Goal: Transaction & Acquisition: Purchase product/service

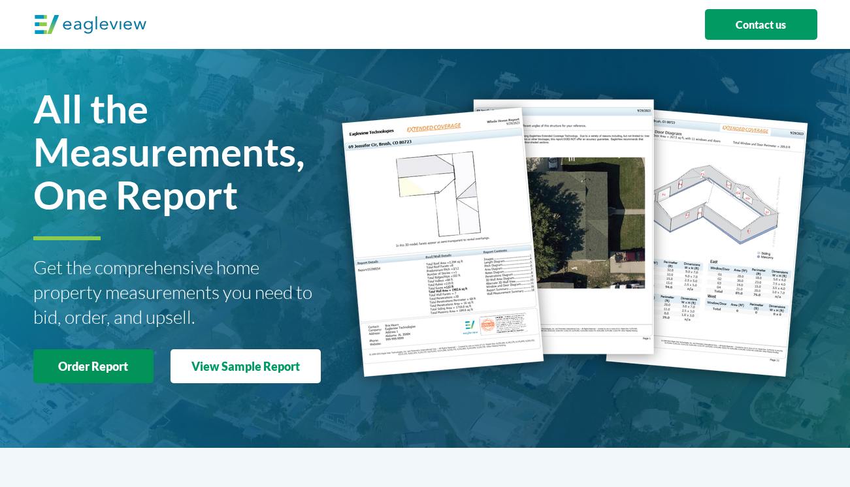
click at [90, 361] on strong "Order Report" at bounding box center [93, 366] width 70 height 14
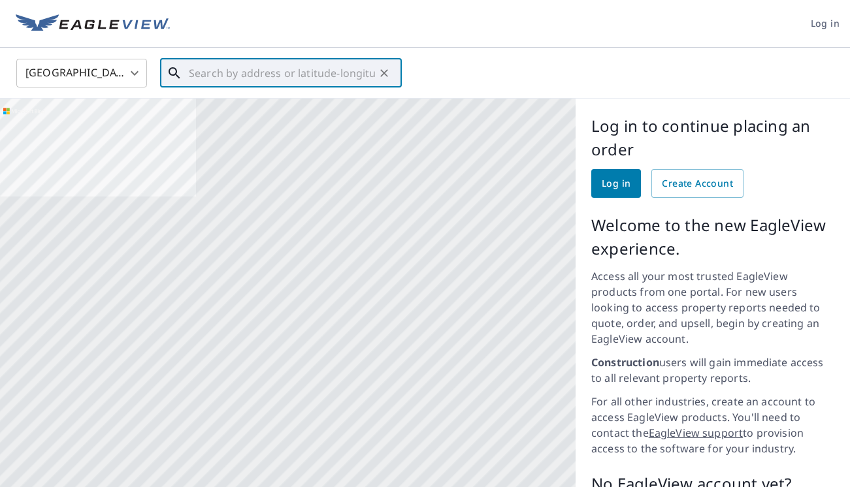
click at [250, 69] on input "text" at bounding box center [282, 73] width 186 height 37
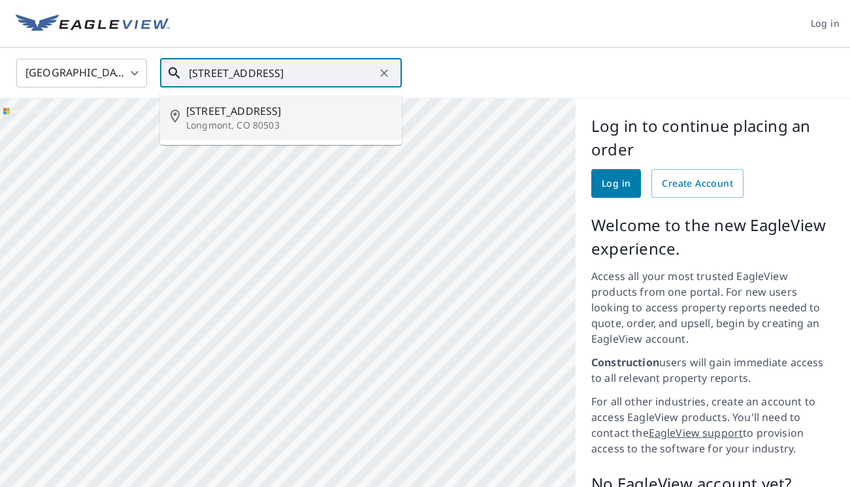
click at [228, 125] on p "Longmont, CO 80503" at bounding box center [288, 125] width 205 height 13
type input "[STREET_ADDRESS]"
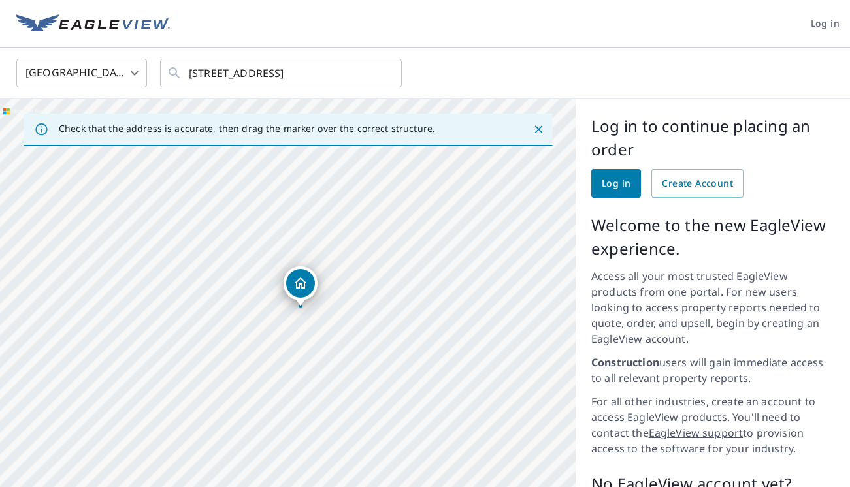
click at [539, 123] on icon "Close" at bounding box center [538, 129] width 13 height 13
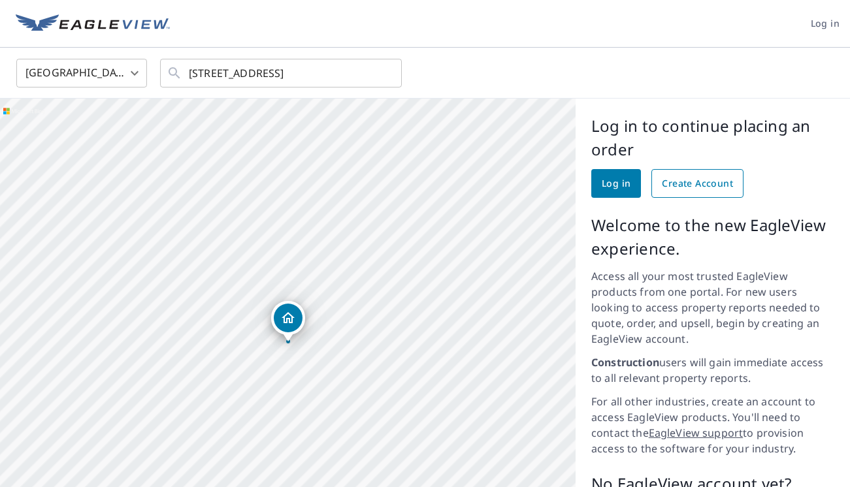
click at [696, 192] on link "Create Account" at bounding box center [697, 183] width 92 height 29
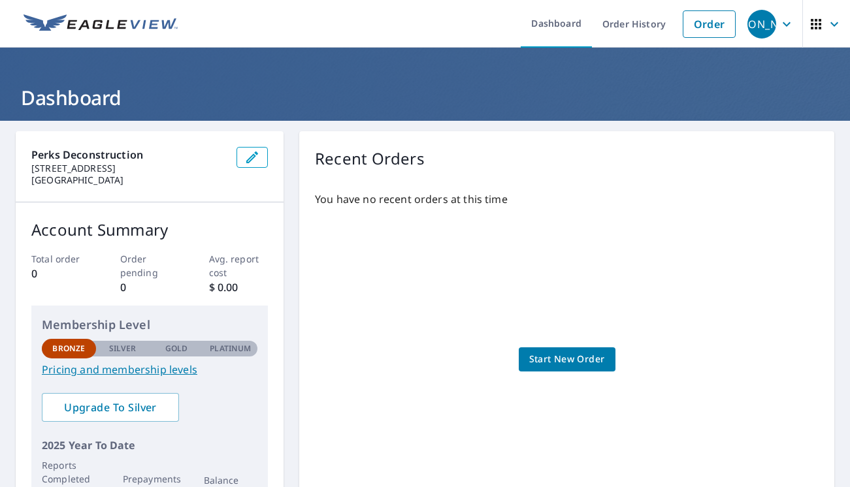
click at [564, 368] on link "Start New Order" at bounding box center [567, 359] width 97 height 24
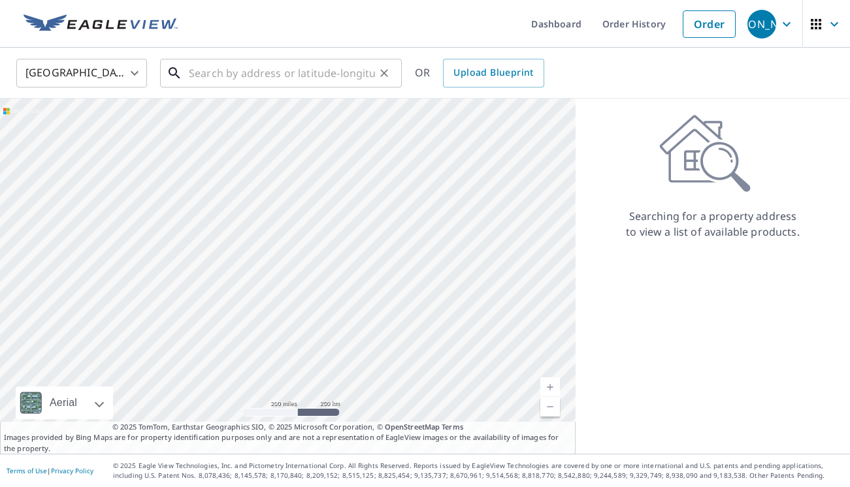
click at [240, 78] on input "text" at bounding box center [282, 73] width 186 height 37
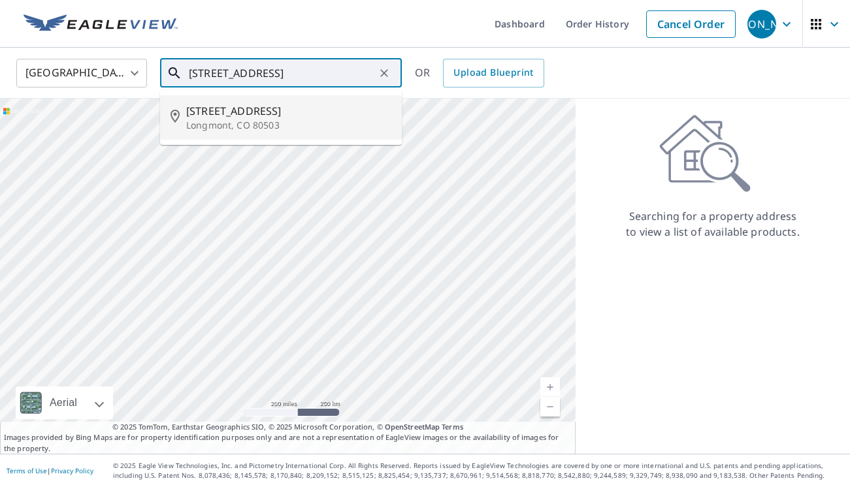
click at [262, 114] on span "[STREET_ADDRESS]" at bounding box center [288, 111] width 205 height 16
type input "[STREET_ADDRESS]"
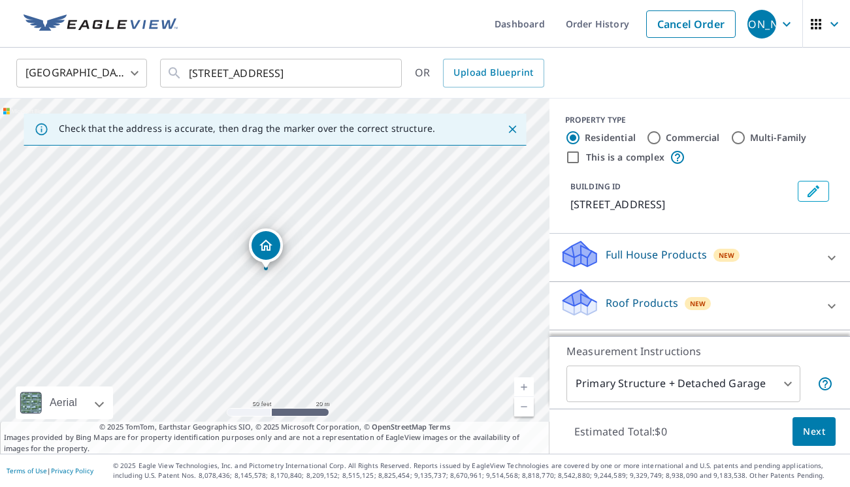
click at [515, 131] on icon "Close" at bounding box center [512, 129] width 13 height 13
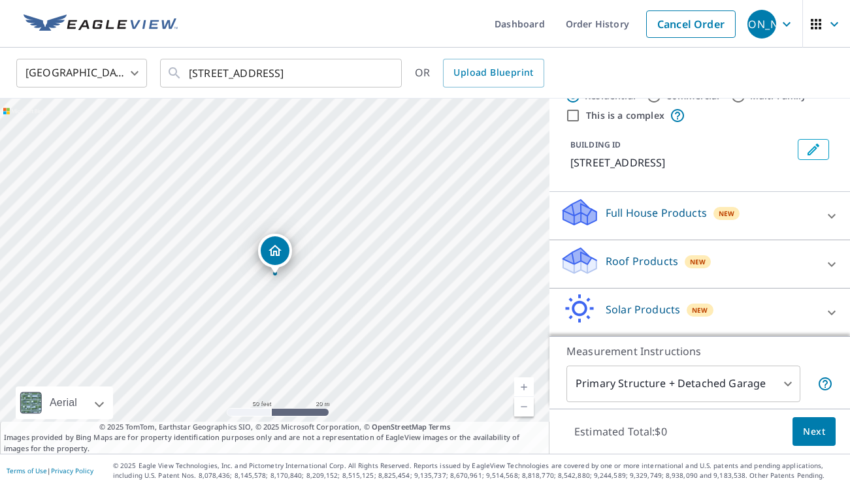
scroll to position [42, 0]
click at [495, 72] on span "Upload Blueprint" at bounding box center [493, 73] width 80 height 16
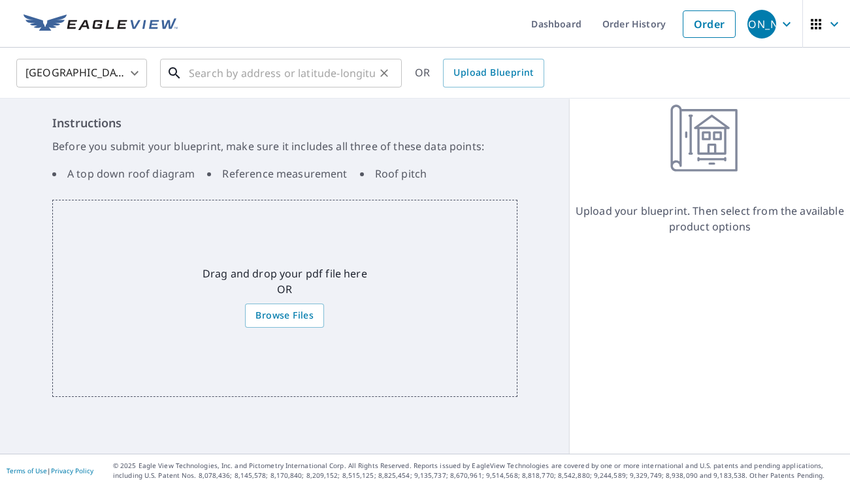
click at [281, 76] on input "text" at bounding box center [282, 73] width 186 height 37
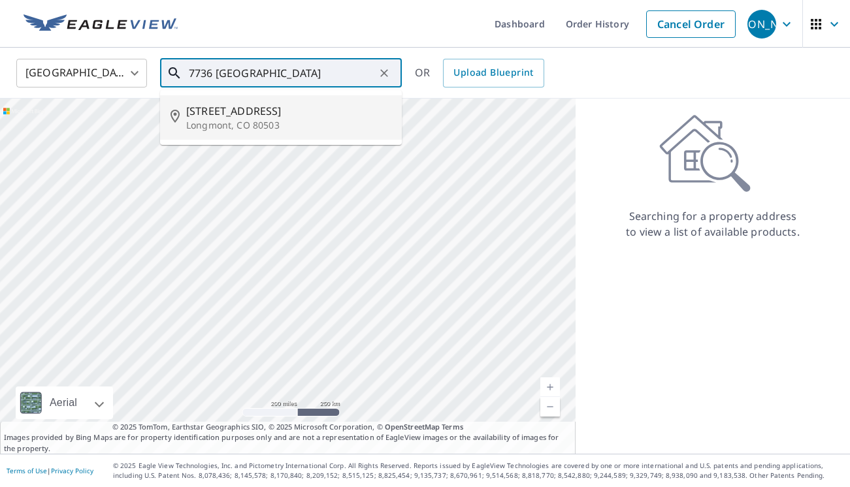
click at [260, 105] on span "7736 Oxford Rd" at bounding box center [288, 111] width 205 height 16
type input "7736 Oxford Rd Longmont, CO 80503"
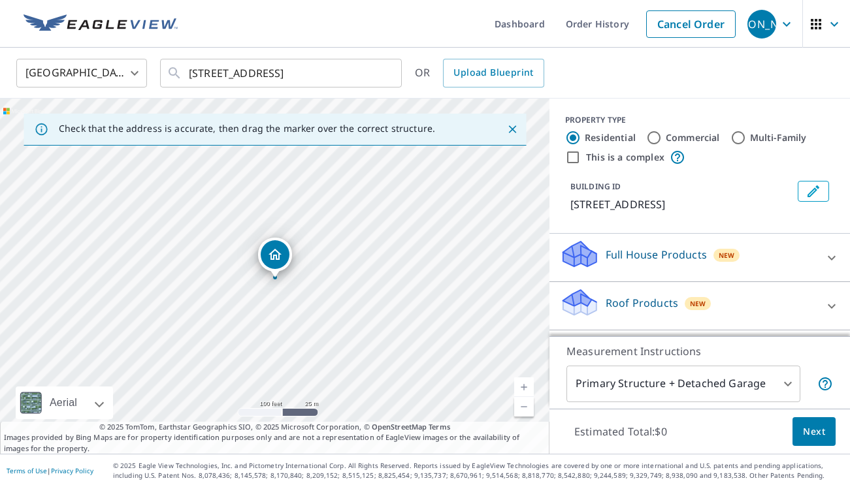
click at [513, 132] on icon "Close" at bounding box center [512, 129] width 13 height 13
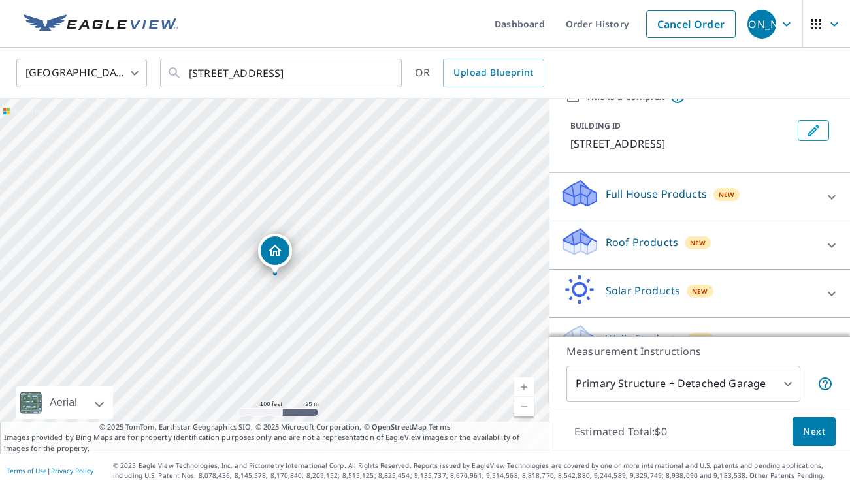
scroll to position [60, 0]
click at [808, 206] on div "Full House Products New" at bounding box center [688, 197] width 256 height 37
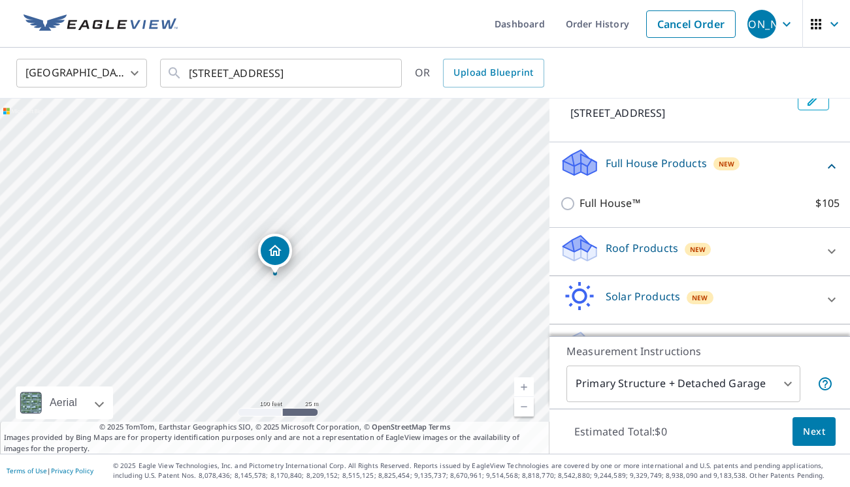
scroll to position [92, 0]
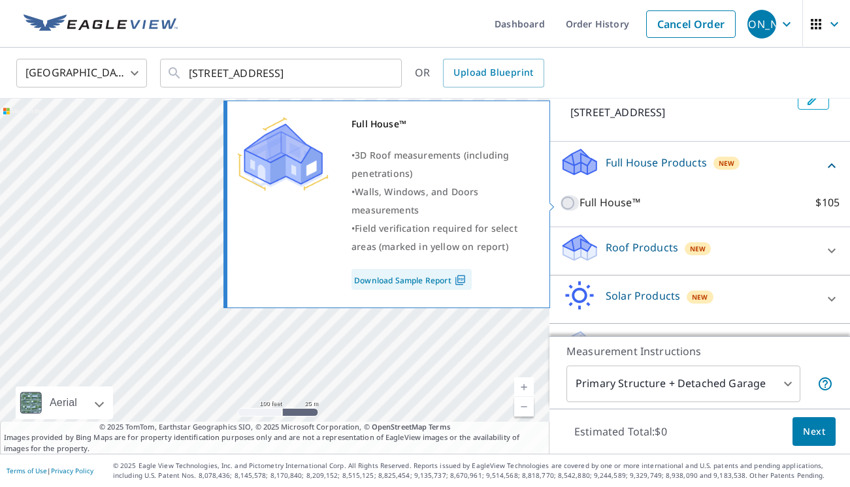
click at [571, 202] on input "Full House™ $105" at bounding box center [570, 203] width 20 height 16
checkbox input "true"
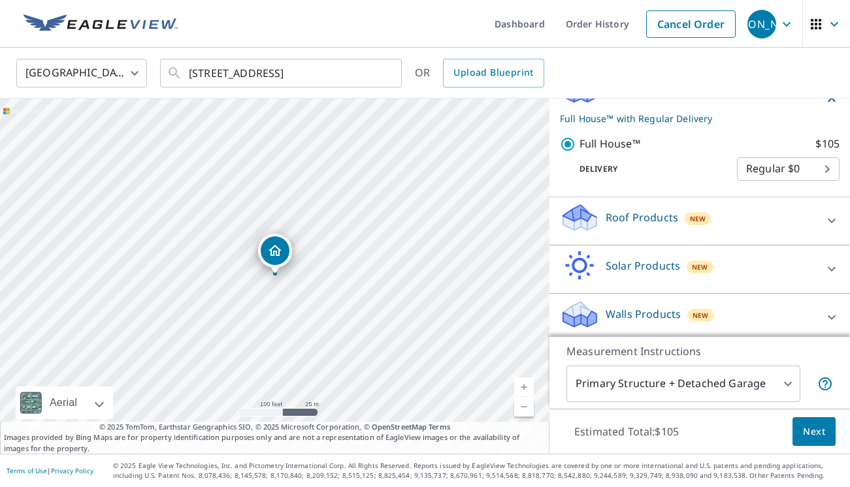
scroll to position [170, 0]
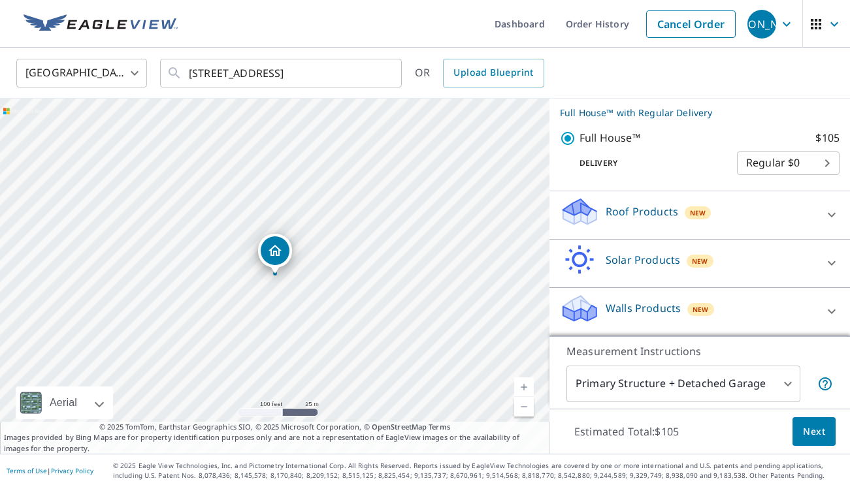
click at [789, 167] on body "JA JA Dashboard Order History Cancel Order JA United States US ​ 7736 Oxford Rd…" at bounding box center [425, 243] width 850 height 487
click at [785, 167] on li "Regular $0" at bounding box center [788, 164] width 103 height 24
click at [814, 426] on span "Next" at bounding box center [814, 432] width 22 height 16
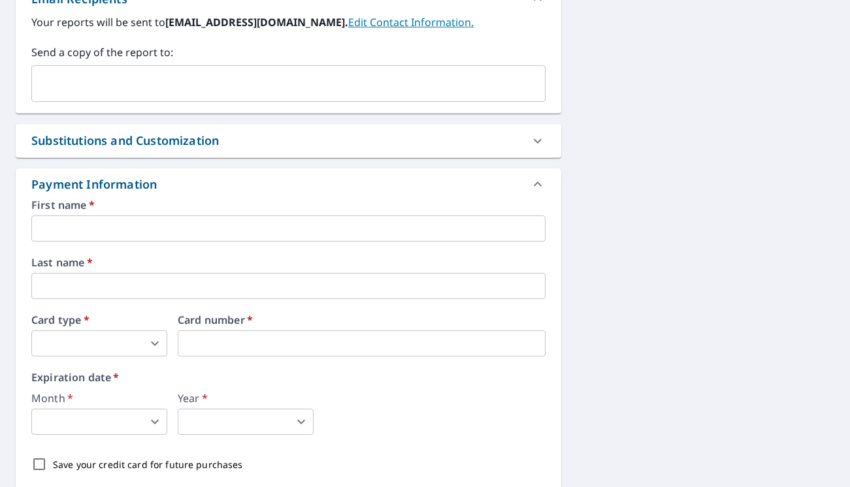
scroll to position [537, 0]
click at [125, 227] on input "text" at bounding box center [288, 227] width 514 height 26
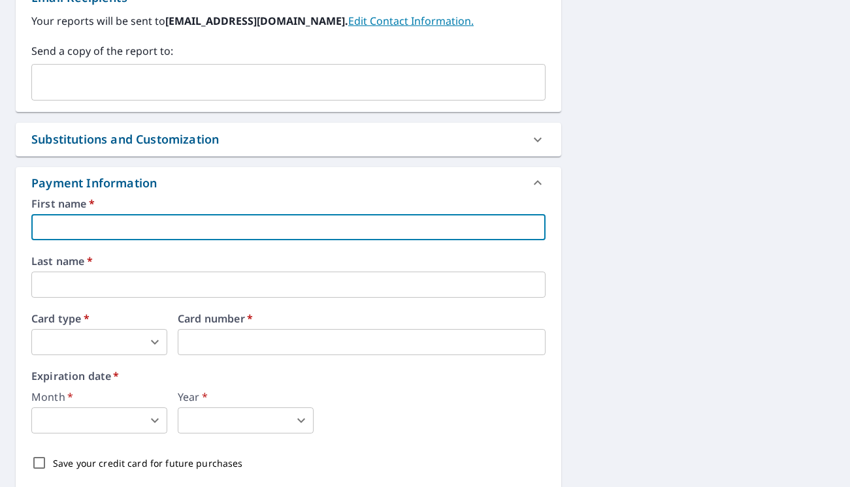
type input "jacob"
type input "bids@perksdeconstruction.com"
type input "Aceret"
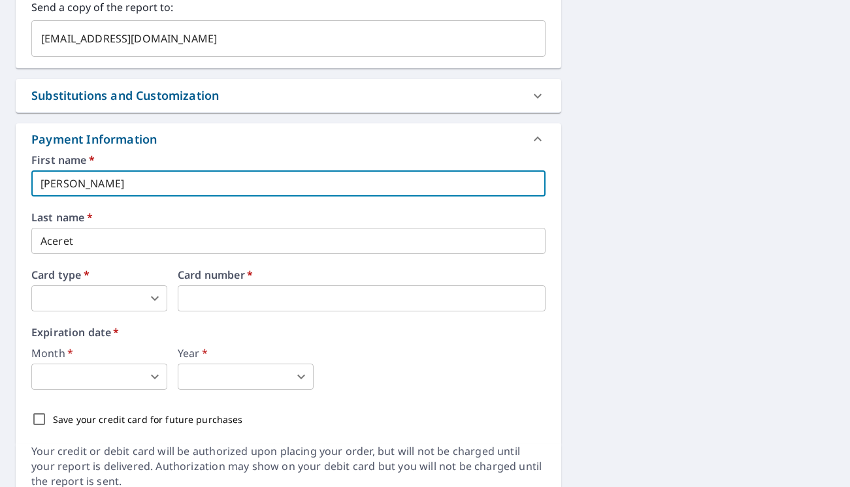
scroll to position [592, 0]
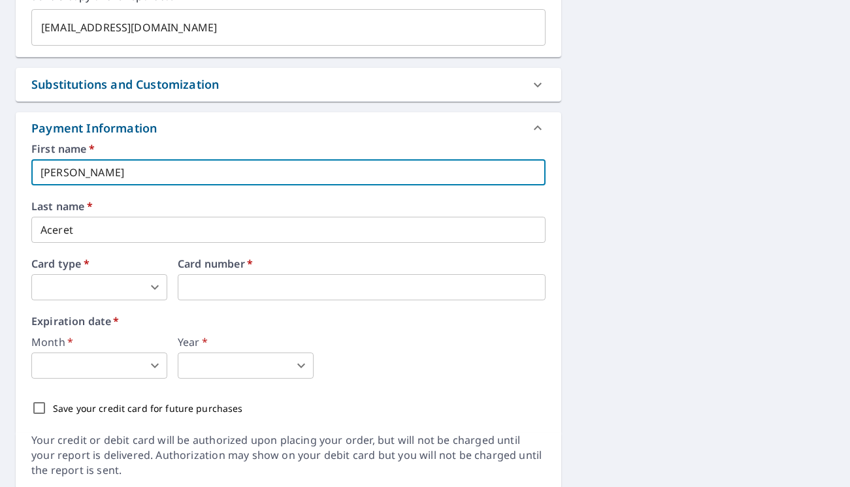
click at [114, 289] on body "JA JA Dashboard Order History Cancel Order JA Dashboard / Finalize Order Finali…" at bounding box center [425, 243] width 850 height 487
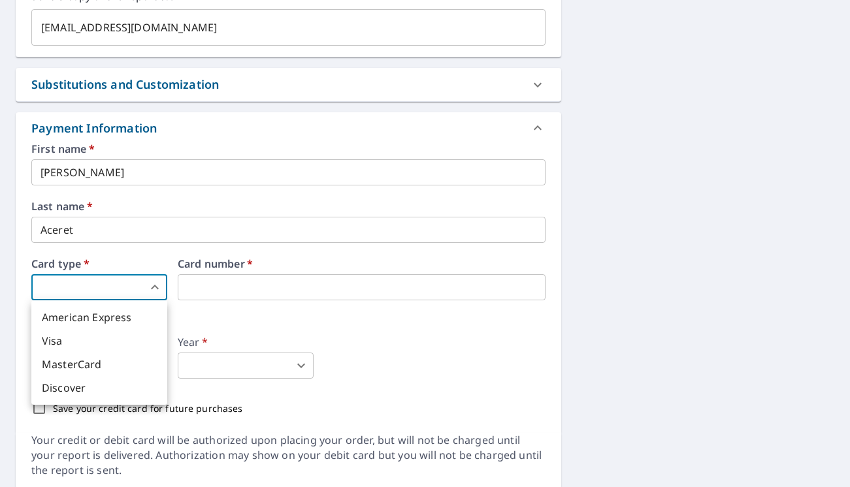
click at [56, 348] on li "Visa" at bounding box center [99, 341] width 136 height 24
type input "2"
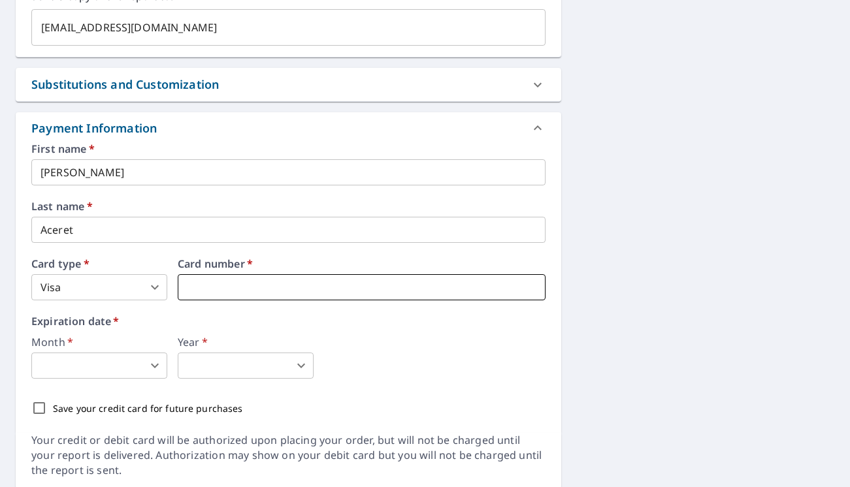
click at [251, 296] on iframe at bounding box center [362, 287] width 368 height 26
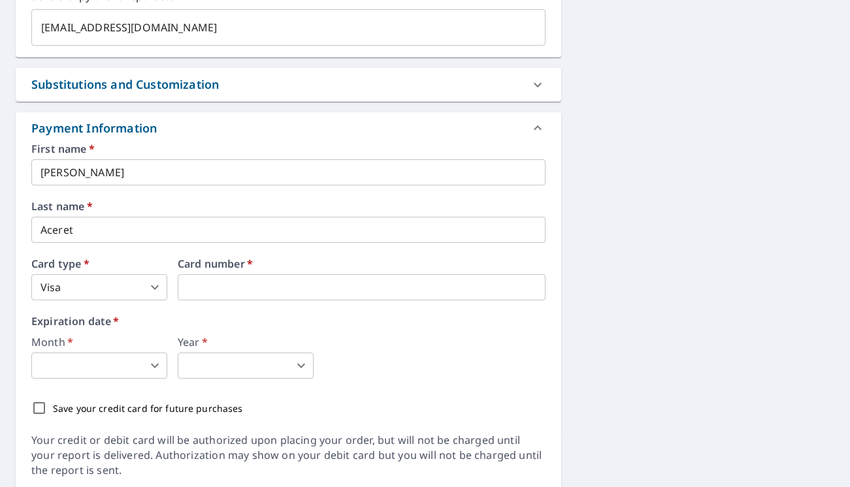
click at [127, 365] on body "JA JA Dashboard Order History Cancel Order JA Dashboard / Finalize Order Finali…" at bounding box center [425, 243] width 850 height 487
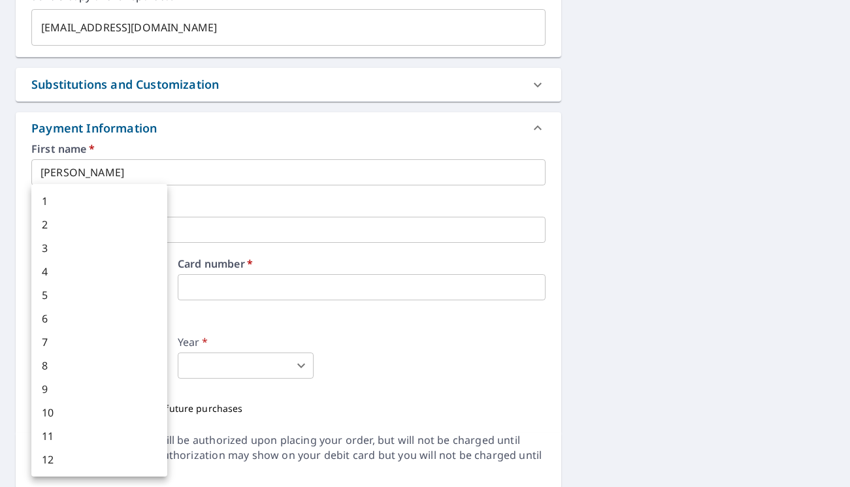
click at [104, 458] on li "12" at bounding box center [99, 460] width 136 height 24
type input "12"
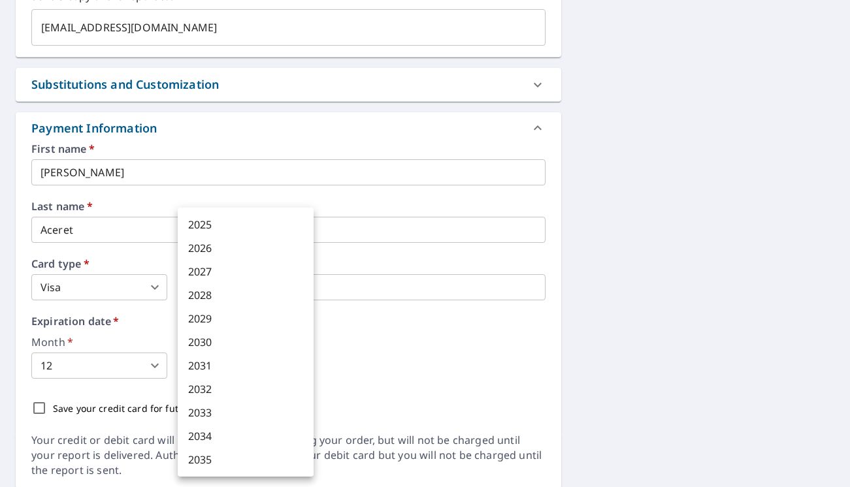
click at [266, 371] on body "JA JA Dashboard Order History Cancel Order JA Dashboard / Finalize Order Finali…" at bounding box center [425, 243] width 850 height 487
click at [253, 270] on li "2027" at bounding box center [246, 272] width 136 height 24
type input "2027"
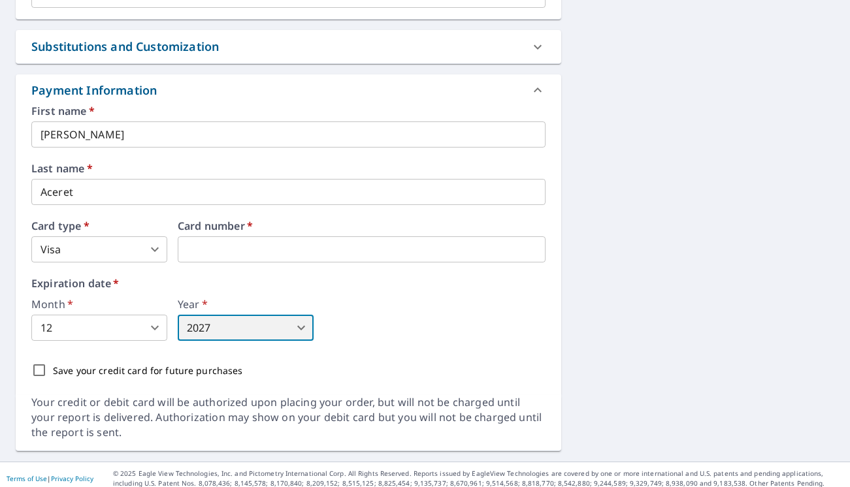
scroll to position [637, 0]
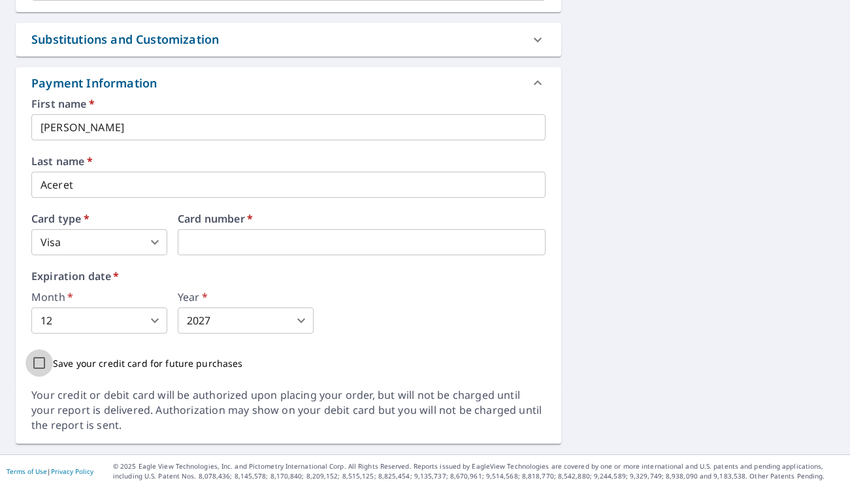
click at [44, 359] on input "Save your credit card for future purchases" at bounding box center [38, 362] width 27 height 27
checkbox input "true"
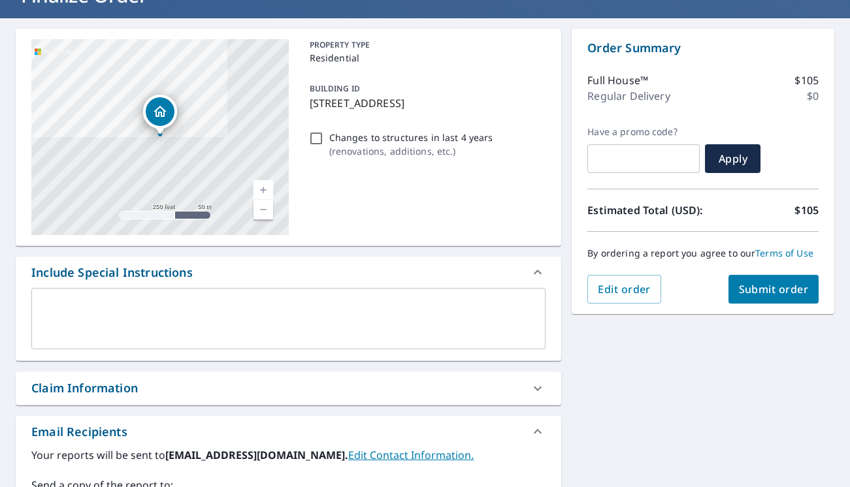
scroll to position [97, 0]
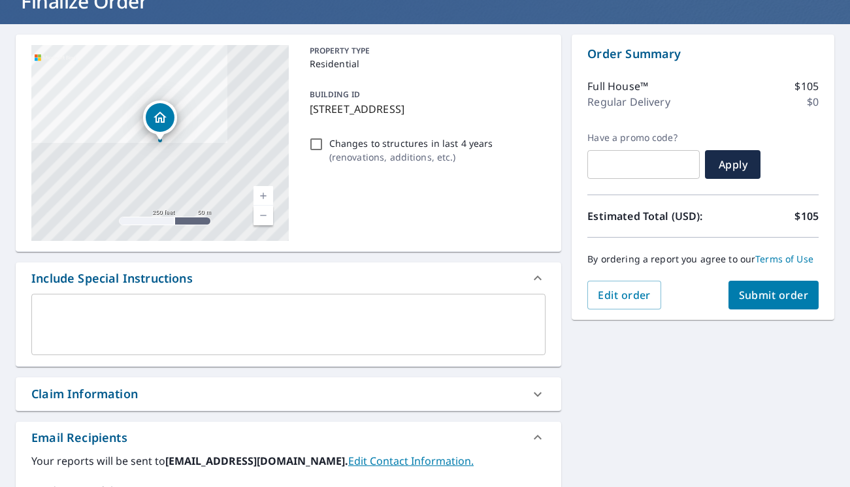
click at [780, 300] on span "Submit order" at bounding box center [774, 295] width 70 height 14
